Goal: Check status: Check status

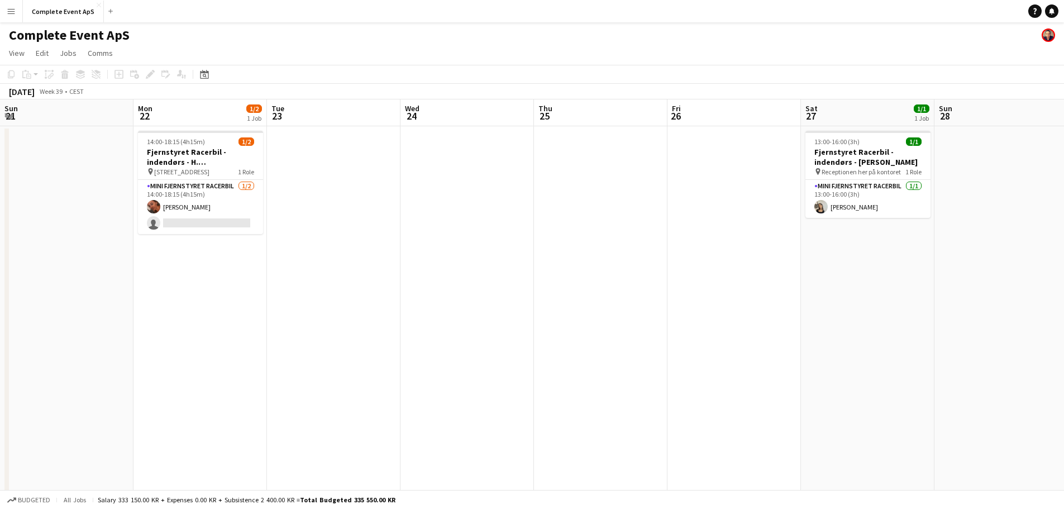
scroll to position [0, 384]
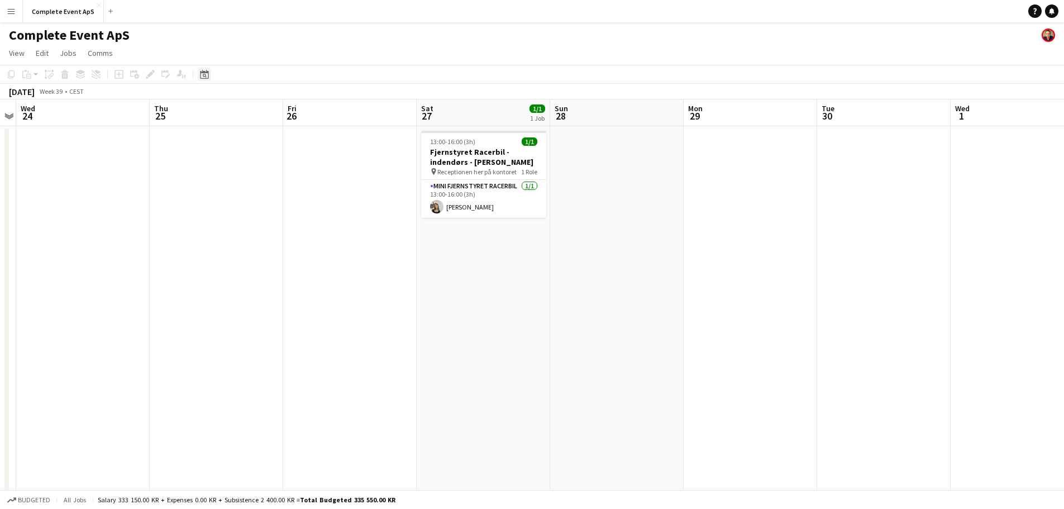
click at [209, 75] on div "Date picker" at bounding box center [204, 74] width 13 height 13
click at [264, 196] on span "19" at bounding box center [265, 199] width 13 height 13
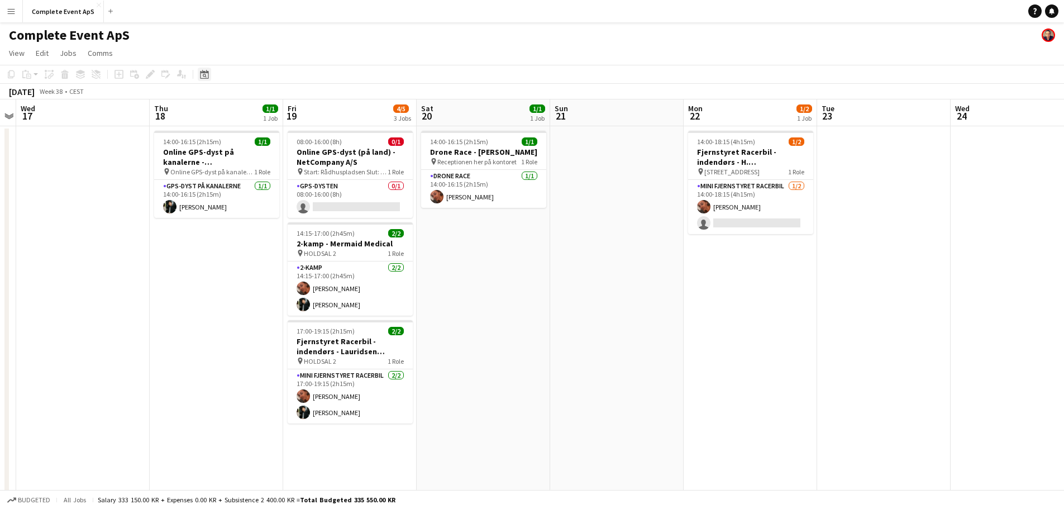
click at [203, 69] on div "Date picker" at bounding box center [204, 74] width 13 height 13
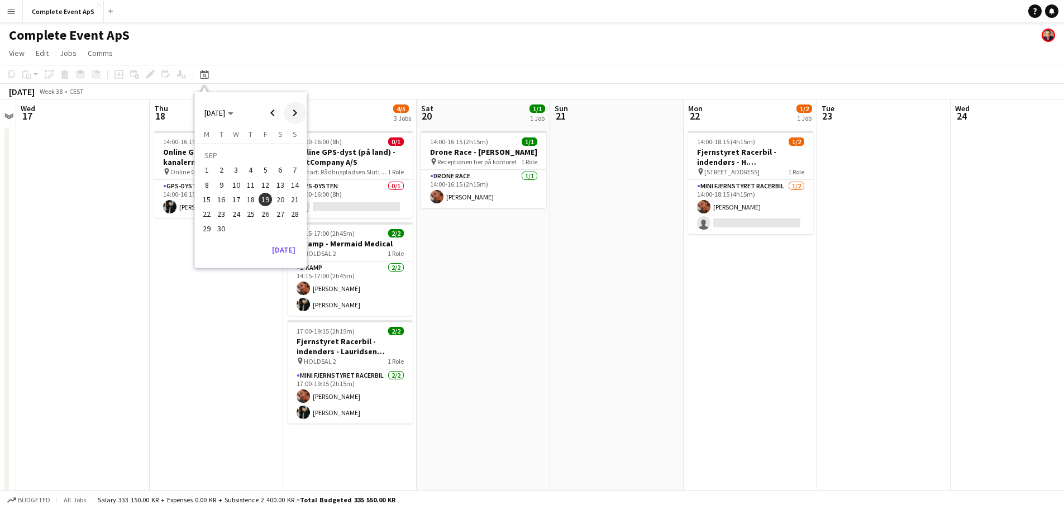
click at [292, 114] on span "Next month" at bounding box center [295, 113] width 22 height 22
click at [277, 113] on span "Previous month" at bounding box center [272, 113] width 22 height 22
click at [253, 172] on span "2" at bounding box center [250, 170] width 13 height 13
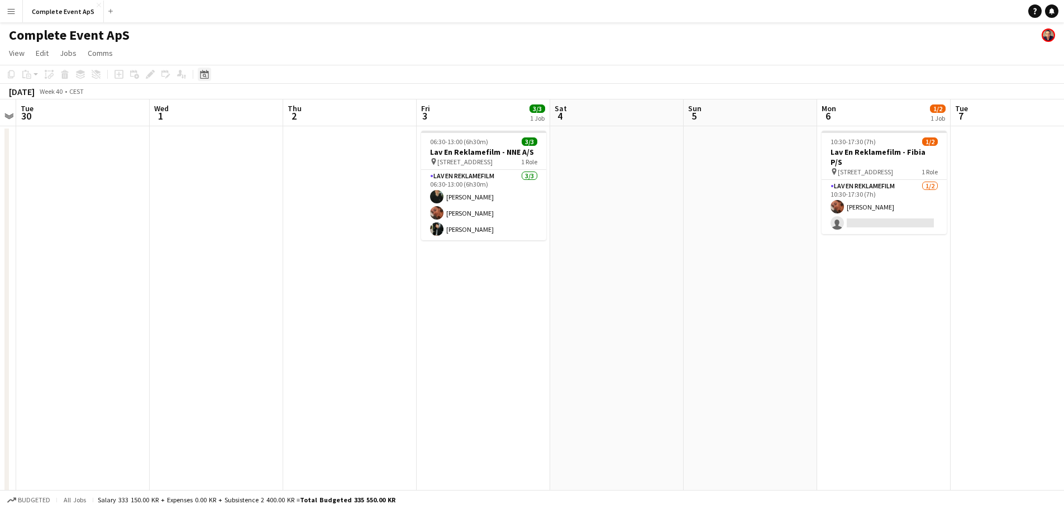
click at [206, 76] on icon at bounding box center [205, 76] width 4 height 4
click at [249, 168] on span "2" at bounding box center [250, 170] width 13 height 13
click at [320, 198] on app-date-cell at bounding box center [350, 322] width 134 height 392
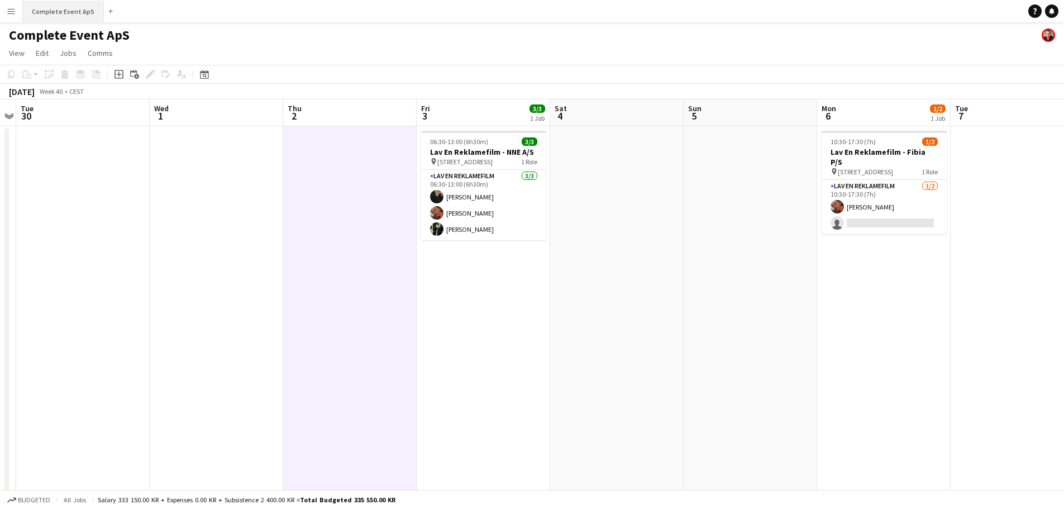
click at [54, 6] on button "Complete Event ApS Close" at bounding box center [63, 12] width 81 height 22
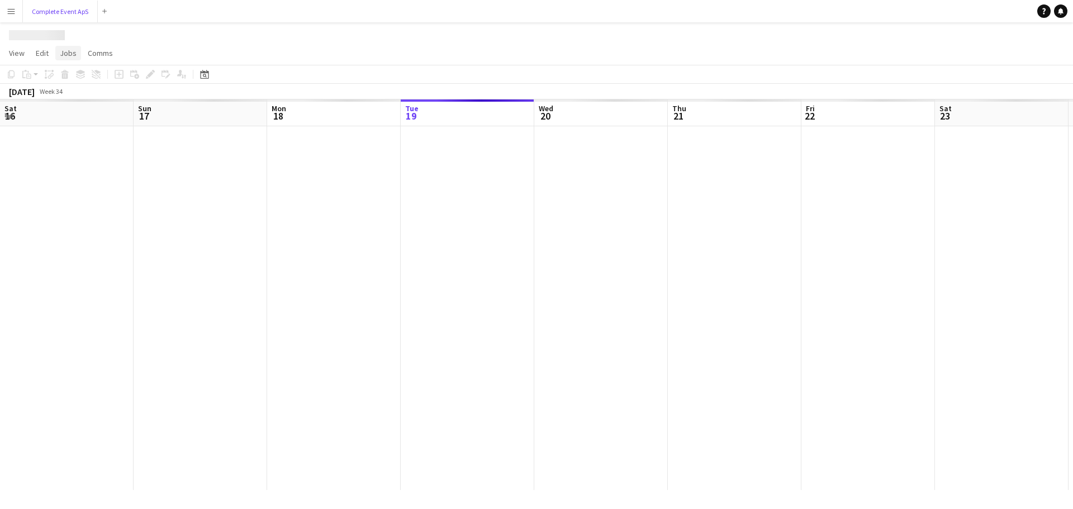
scroll to position [0, 267]
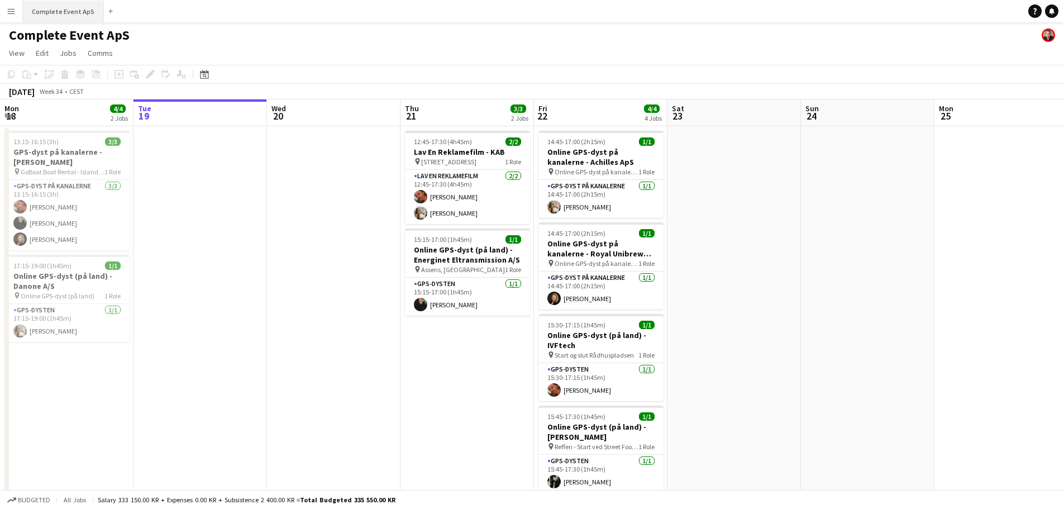
click at [71, 12] on button "Complete Event ApS Close" at bounding box center [63, 12] width 81 height 22
click at [202, 74] on icon "Date picker" at bounding box center [204, 74] width 9 height 9
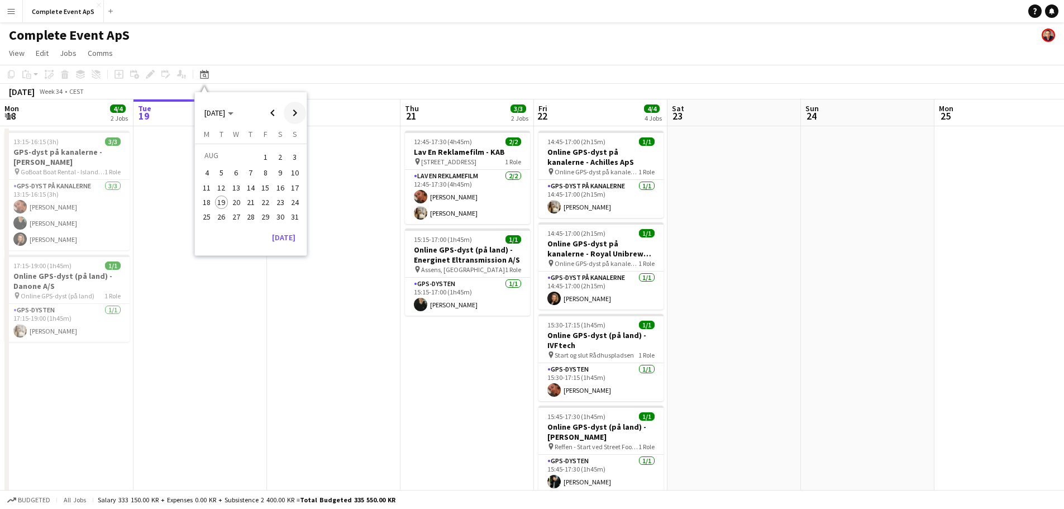
click at [292, 112] on span "Next month" at bounding box center [295, 113] width 22 height 22
click at [291, 116] on span "Next month" at bounding box center [295, 113] width 22 height 22
click at [254, 171] on span "2" at bounding box center [250, 170] width 13 height 13
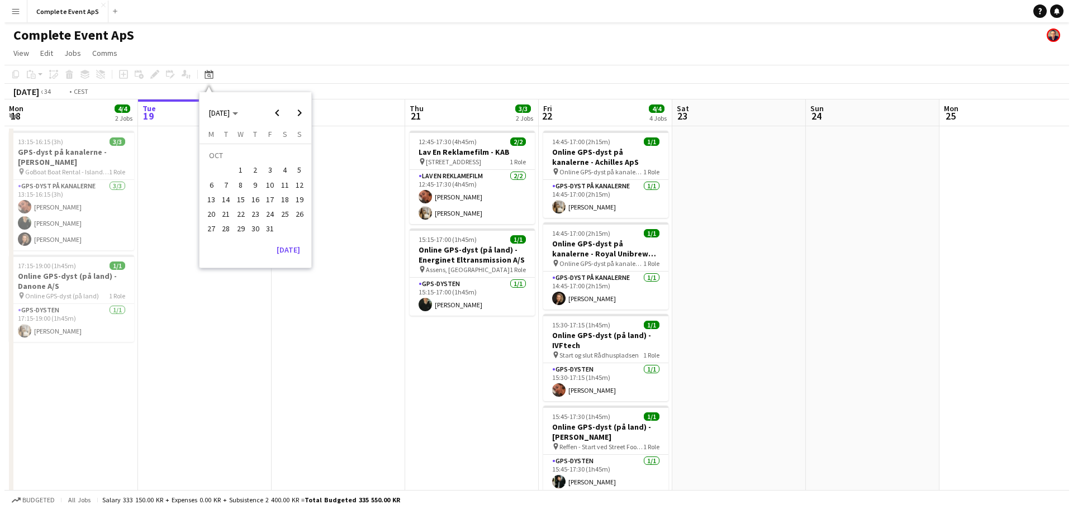
scroll to position [0, 384]
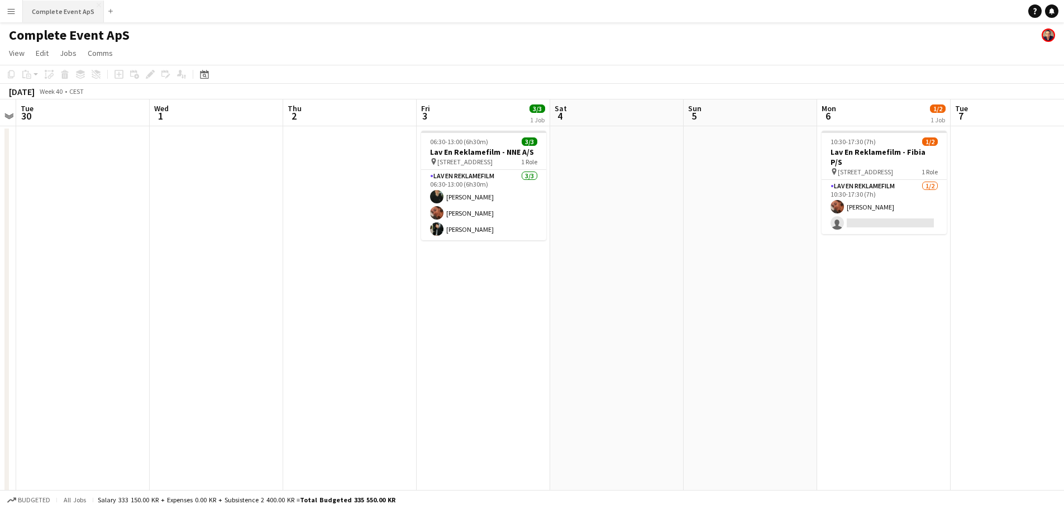
click at [58, 9] on button "Complete Event ApS Close" at bounding box center [63, 12] width 81 height 22
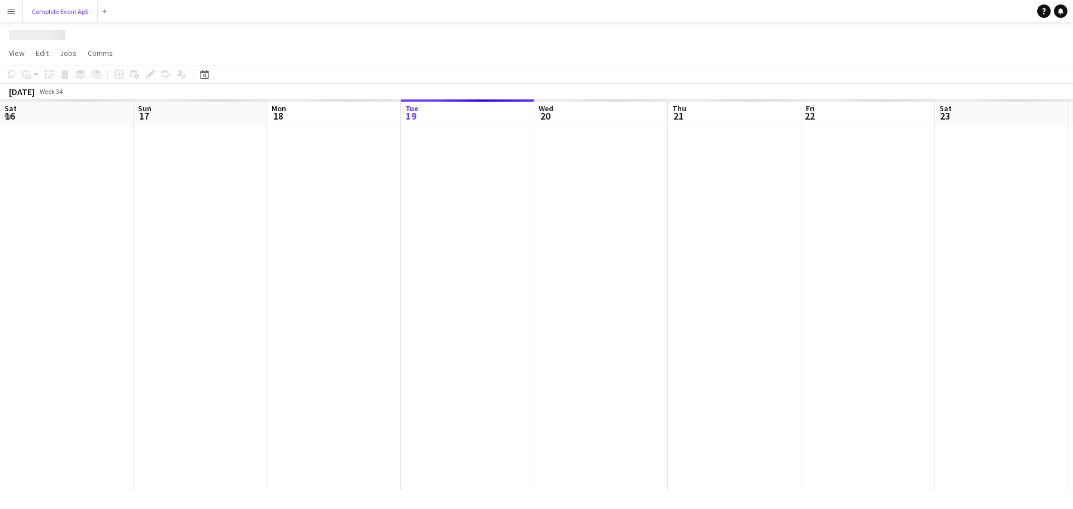
scroll to position [0, 267]
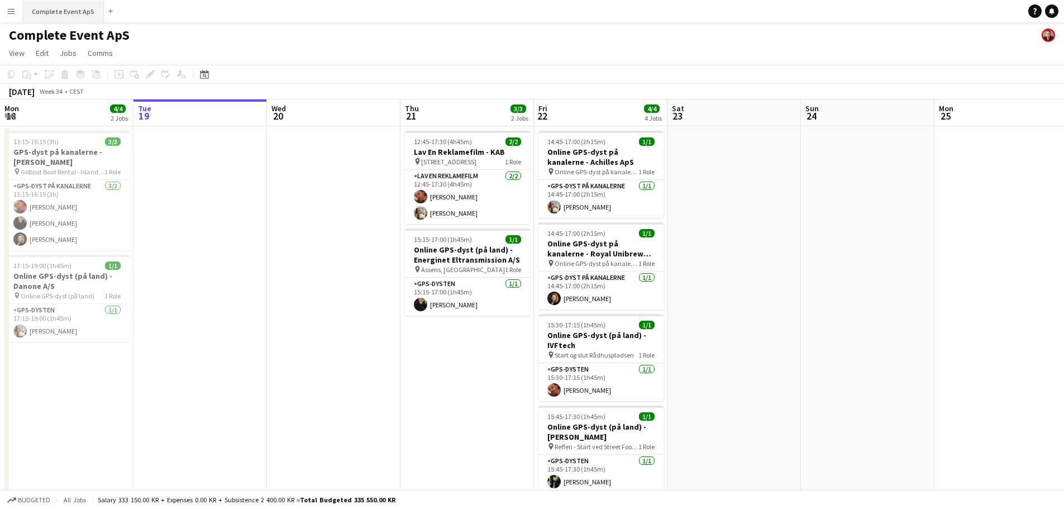
click at [53, 5] on button "Complete Event ApS Close" at bounding box center [63, 12] width 81 height 22
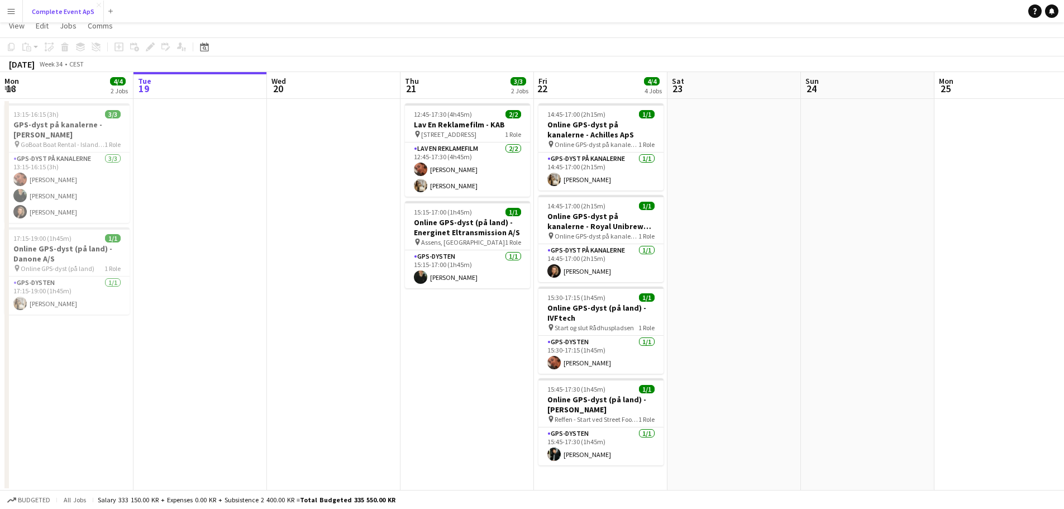
scroll to position [0, 0]
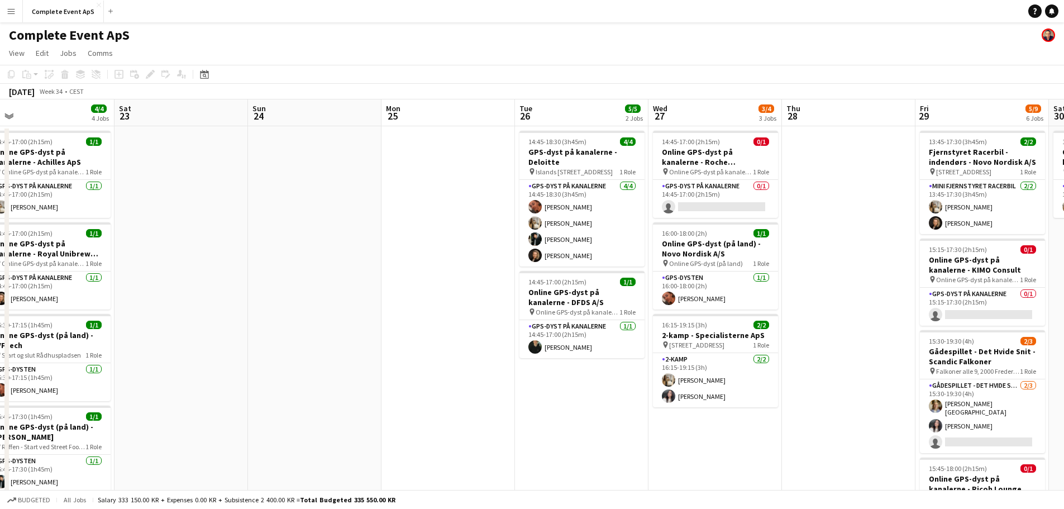
drag, startPoint x: 791, startPoint y: 279, endPoint x: 284, endPoint y: 273, distance: 506.8
click at [286, 278] on app-calendar-viewport "Wed 20 Thu 21 3/3 2 Jobs Fri 22 4/4 4 Jobs Sat 23 Sun 24 Mon 25 Tue 26 5/5 2 Jo…" at bounding box center [532, 425] width 1064 height 653
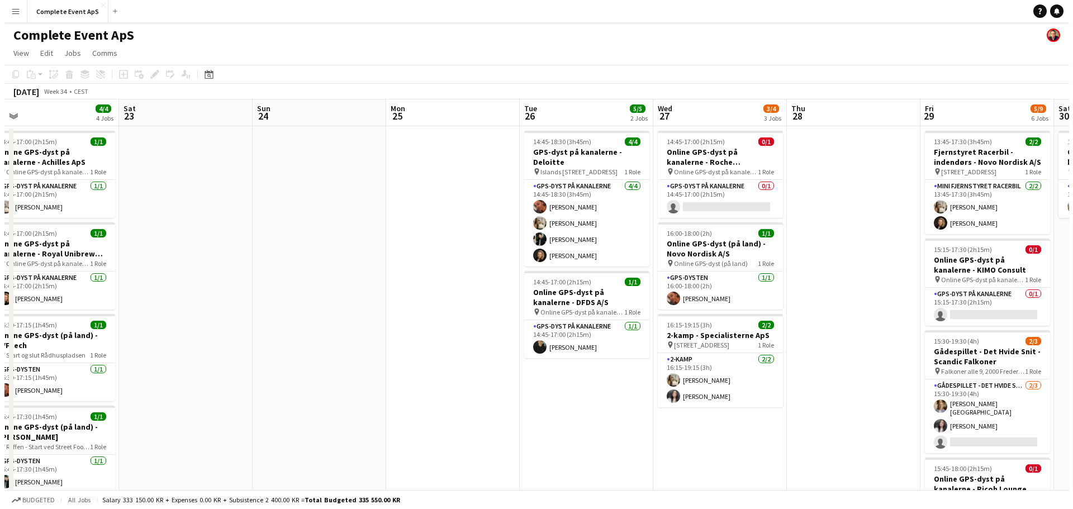
scroll to position [0, 273]
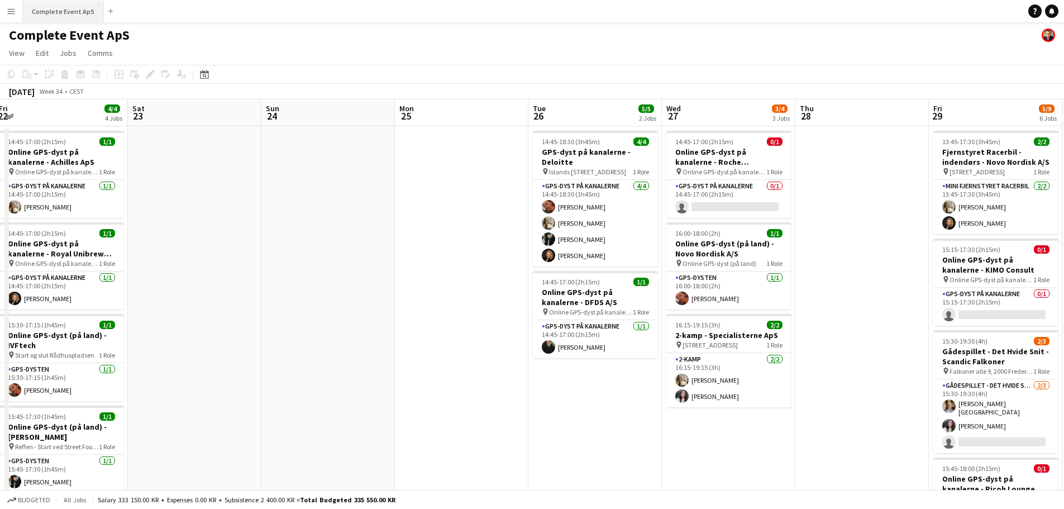
click at [65, 13] on button "Complete Event ApS Close" at bounding box center [63, 12] width 81 height 22
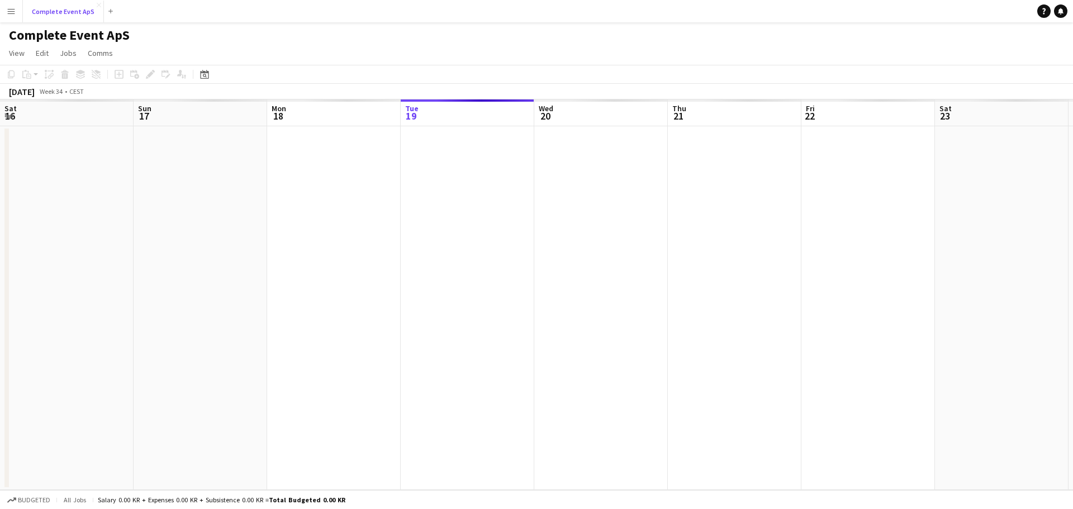
scroll to position [0, 267]
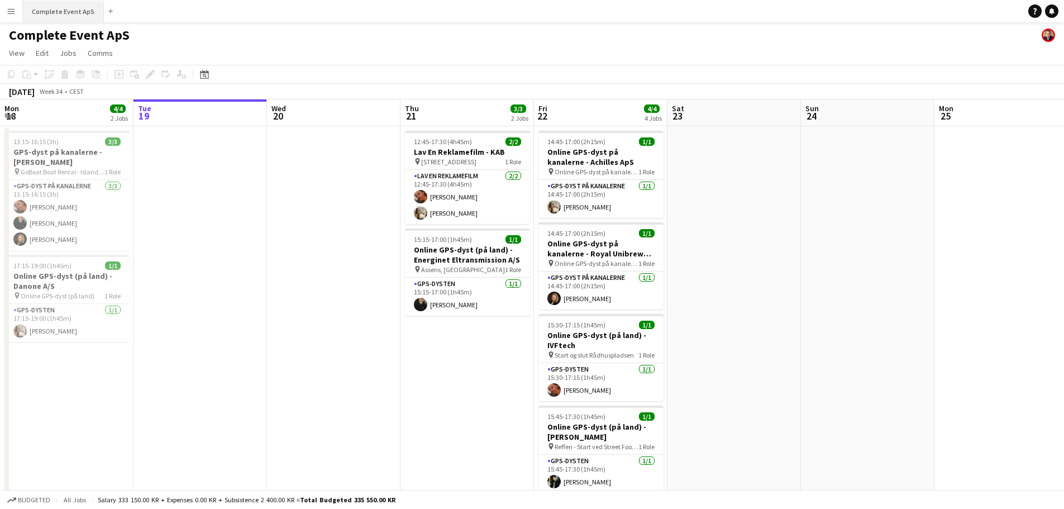
click at [48, 6] on button "Complete Event ApS Close" at bounding box center [63, 12] width 81 height 22
